Goal: Task Accomplishment & Management: Manage account settings

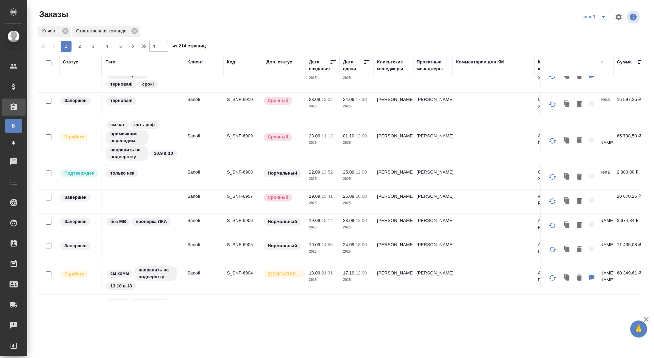
scroll to position [481, 0]
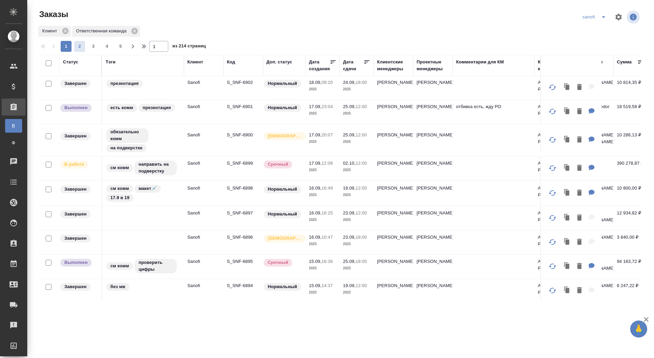
click at [81, 45] on span "2" at bounding box center [79, 46] width 11 height 7
type input "2"
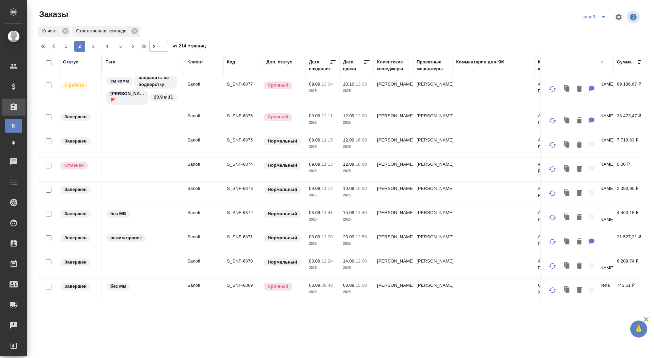
scroll to position [0, 0]
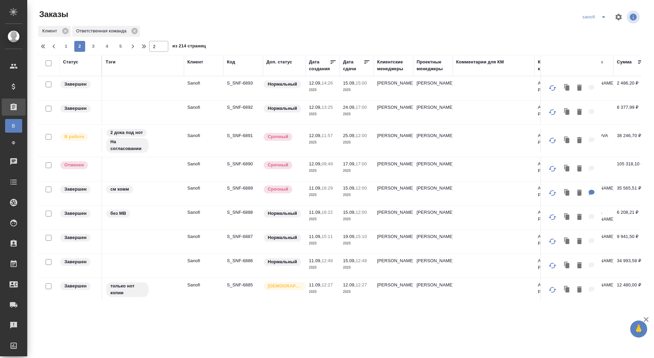
click at [239, 132] on p "S_SNF-6891" at bounding box center [243, 135] width 33 height 7
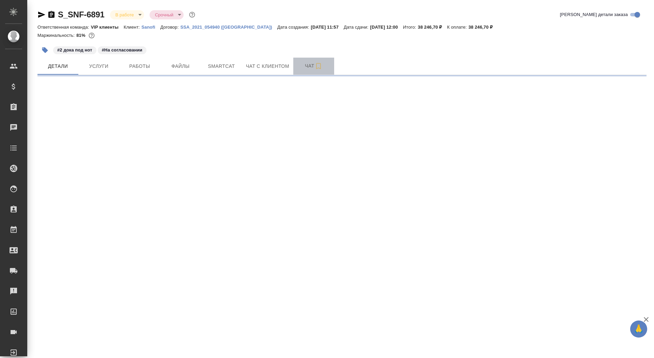
click at [302, 68] on span "Чат" at bounding box center [313, 66] width 33 height 9
select select "RU"
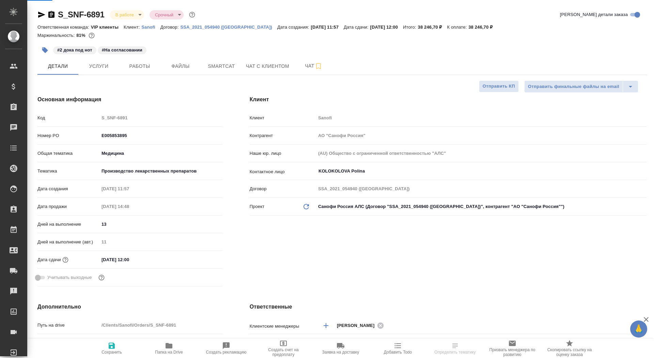
type textarea "x"
type input "[PERSON_NAME]"
type input "Комаров Роман"
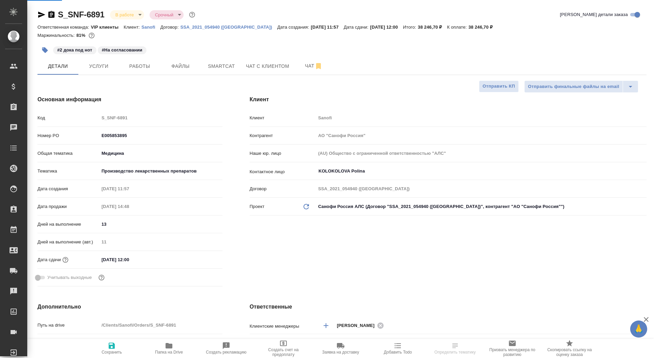
type textarea "x"
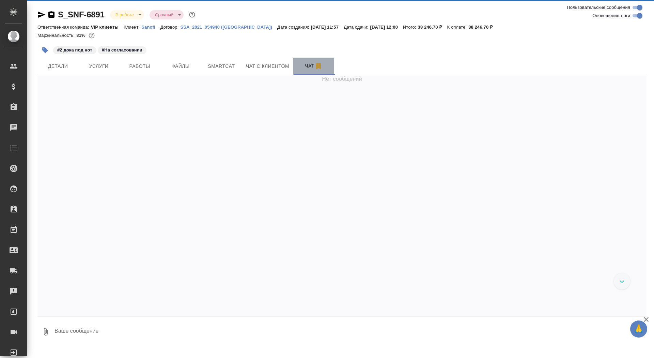
click at [303, 68] on span "Чат" at bounding box center [313, 66] width 33 height 9
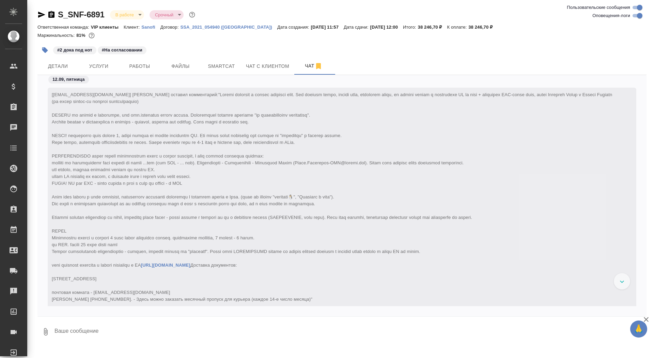
scroll to position [21527, 0]
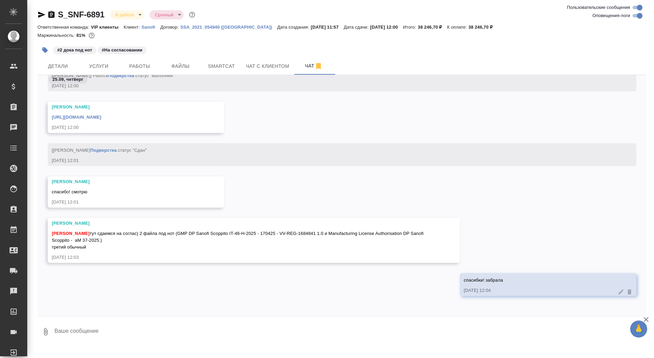
click at [140, 332] on textarea at bounding box center [350, 331] width 593 height 23
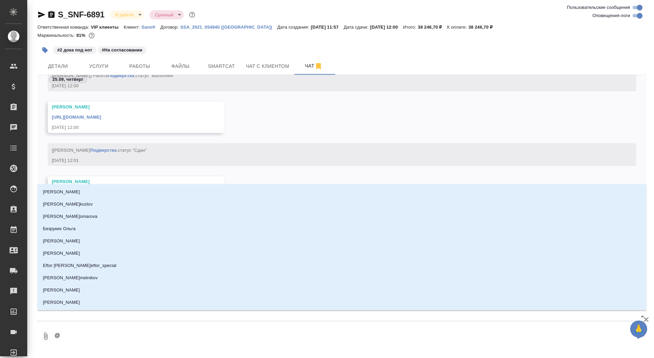
type textarea "@г"
type input "г"
type textarea "@го"
type input "го"
type textarea "@гор"
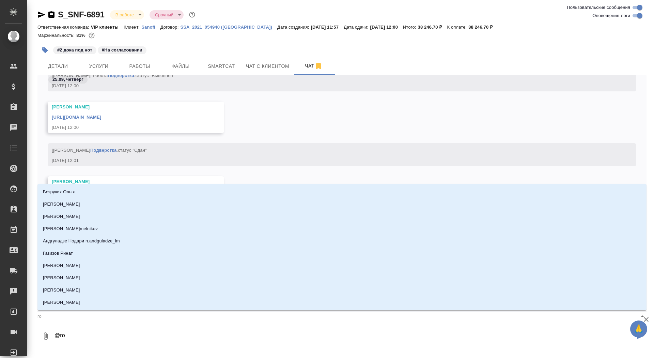
type input "гор"
type textarea "@горш"
type input "горш"
type textarea "@горшк"
type input "горшк"
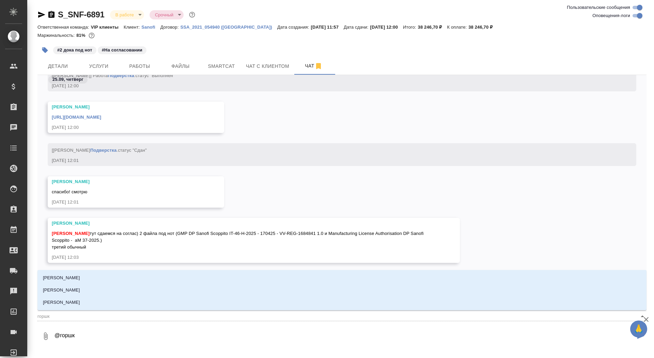
type textarea "@горшко"
type input "горшко"
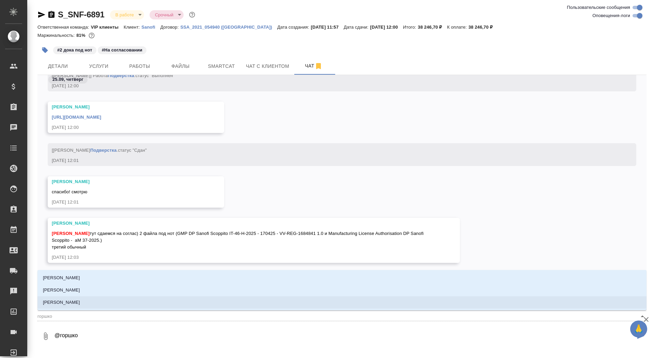
click at [146, 297] on li "Горшкова Валентина" at bounding box center [341, 302] width 609 height 12
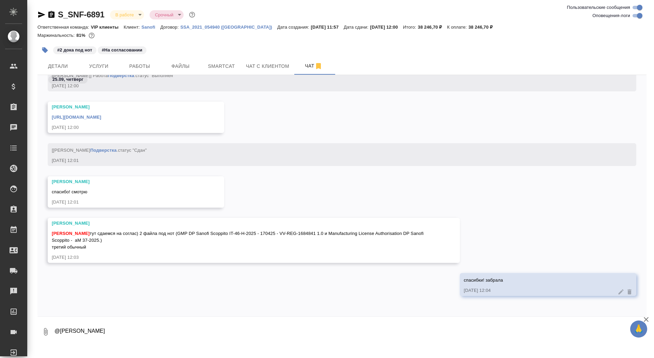
paste textarea
type textarea "@Горшкова Валентина"
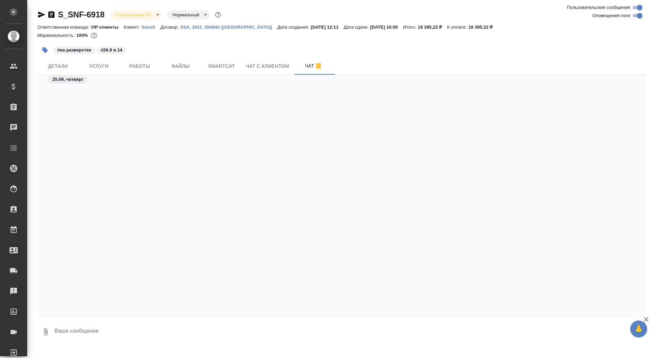
scroll to position [2257, 0]
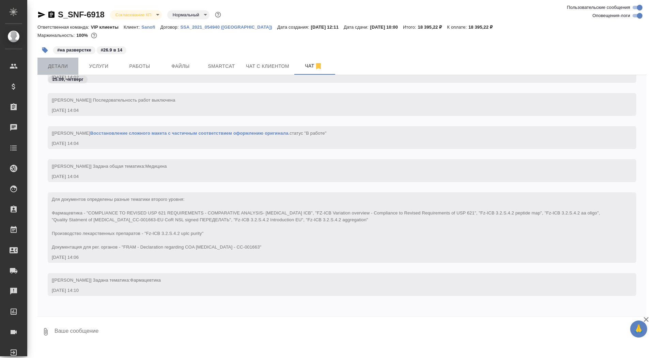
click at [66, 69] on span "Детали" at bounding box center [58, 66] width 33 height 9
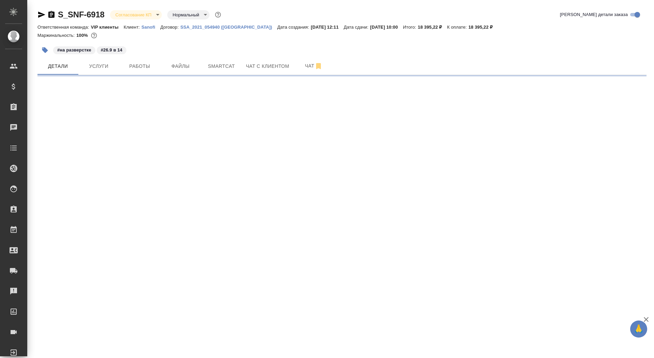
select select "RU"
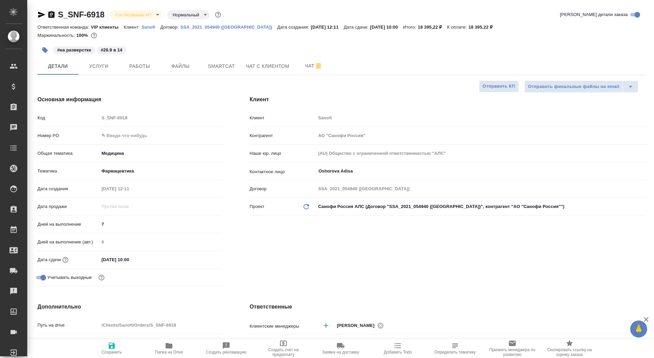
type textarea "x"
click at [129, 129] on div "Номер PO" at bounding box center [129, 135] width 185 height 12
click at [130, 136] on input "text" at bounding box center [160, 135] width 123 height 10
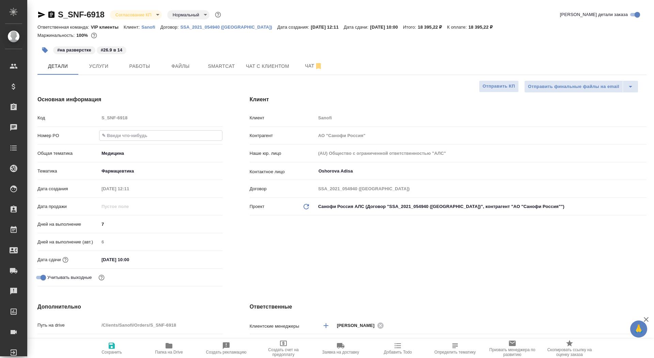
paste input "E005872817"
type input "E005872817"
type textarea "x"
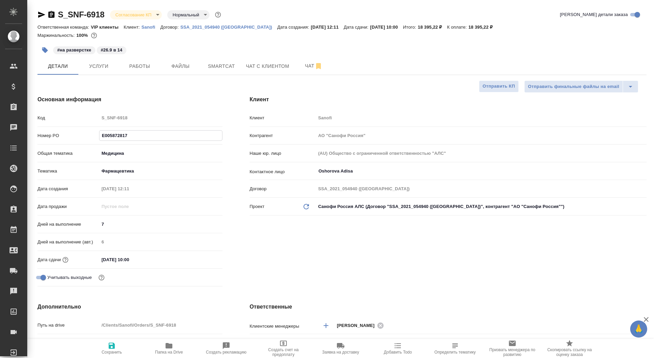
type input "E005872817"
click at [116, 348] on span "Сохранить" at bounding box center [111, 347] width 49 height 13
type textarea "x"
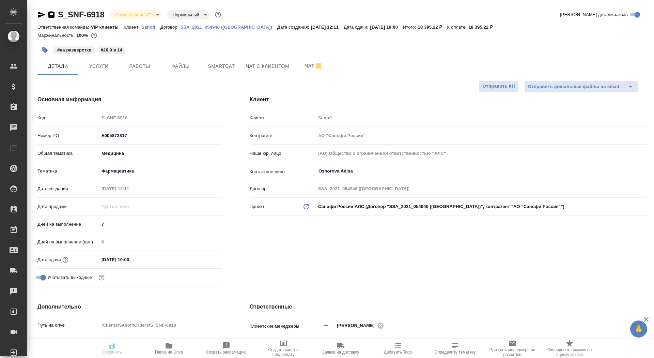
type textarea "x"
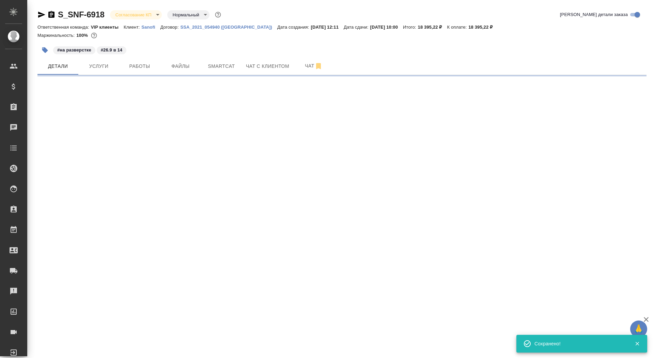
click at [151, 14] on body "🙏 .cls-1 fill:#fff; AWATERA Saydasheva Dilyara Клиенты Спецификации Заказы 0 Ча…" at bounding box center [327, 179] width 654 height 358
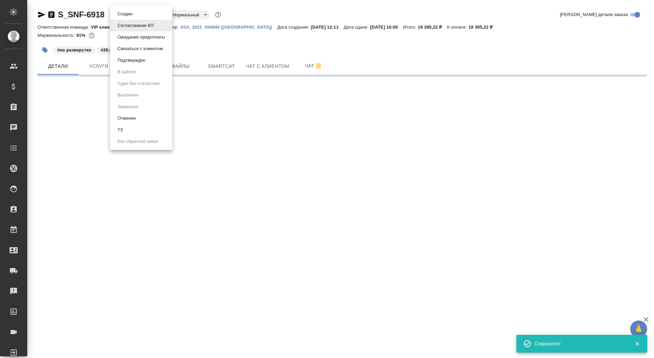
select select "RU"
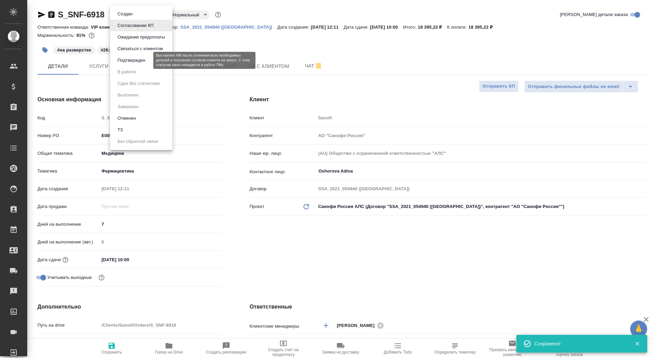
click at [147, 60] on button "Подтвержден" at bounding box center [131, 60] width 32 height 7
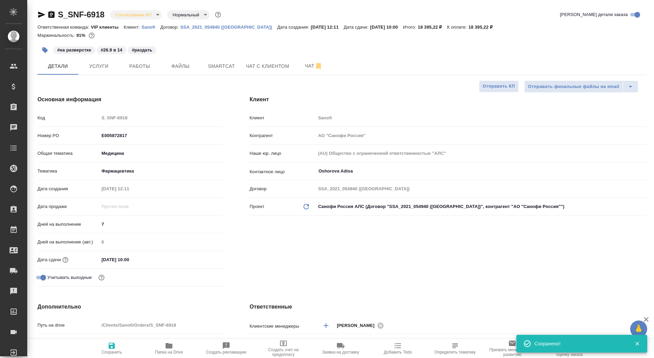
type textarea "x"
click at [141, 16] on body "🙏 .cls-1 fill:#fff; AWATERA Saydasheva Dilyara Клиенты Спецификации Заказы 0 Ча…" at bounding box center [327, 179] width 654 height 358
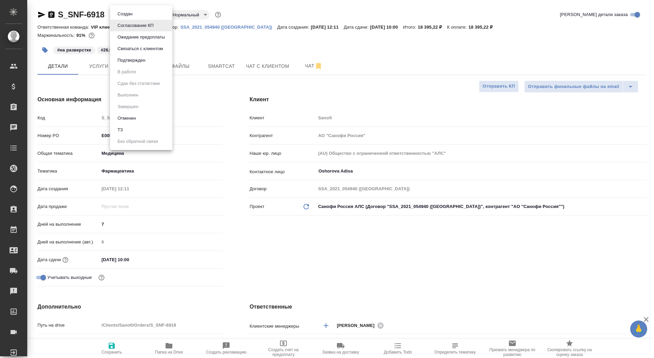
click at [143, 64] on li "Подтвержден" at bounding box center [141, 60] width 62 height 12
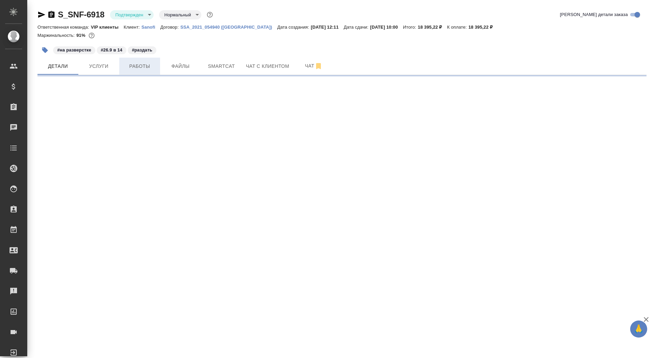
select select "RU"
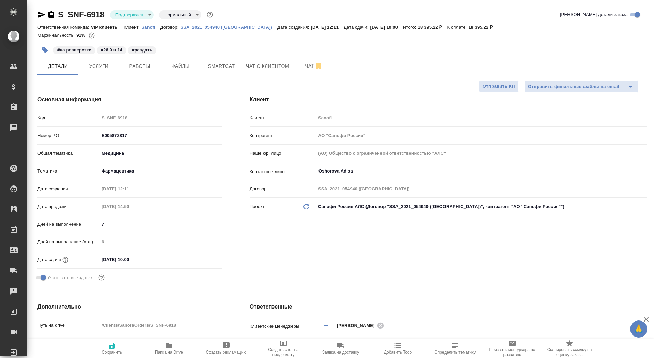
type textarea "x"
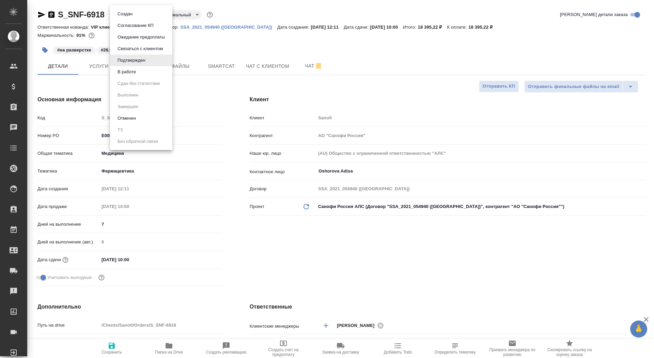
click at [146, 11] on body "🙏 .cls-1 fill:#fff; AWATERA Saydasheva Dilyara Клиенты Спецификации Заказы 0 Ча…" at bounding box center [327, 179] width 654 height 358
click at [142, 74] on li "В работе" at bounding box center [141, 72] width 62 height 12
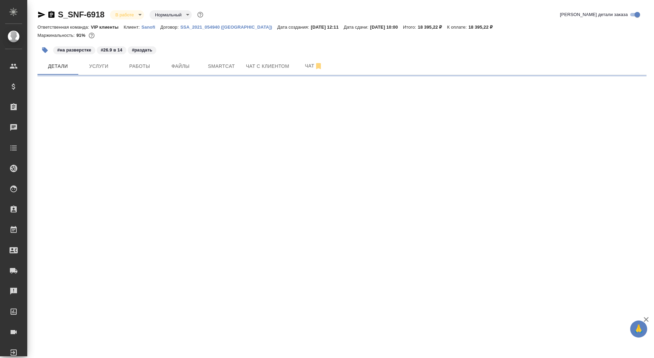
select select "RU"
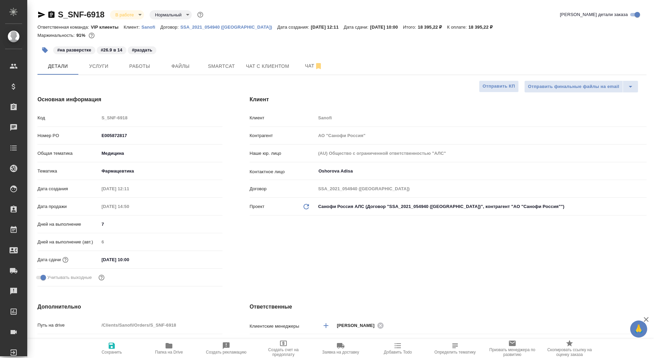
type textarea "x"
